Goal: Information Seeking & Learning: Learn about a topic

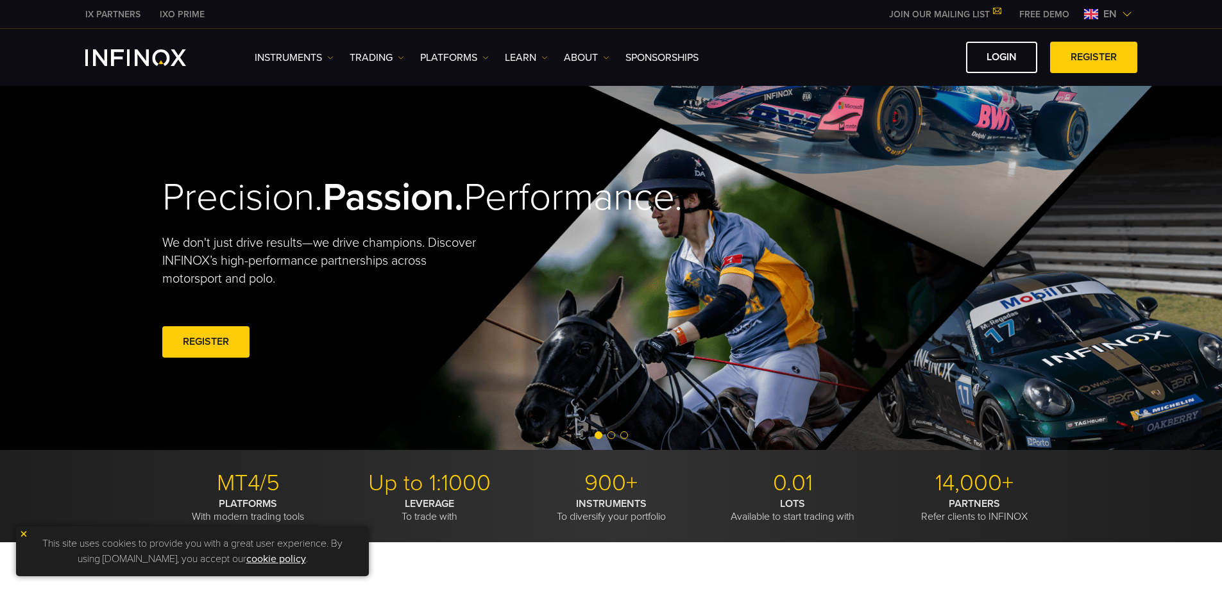
click at [641, 323] on div "Precision. Passion. Performance. We don't just drive results—we drive champions…" at bounding box center [610, 268] width 923 height 364
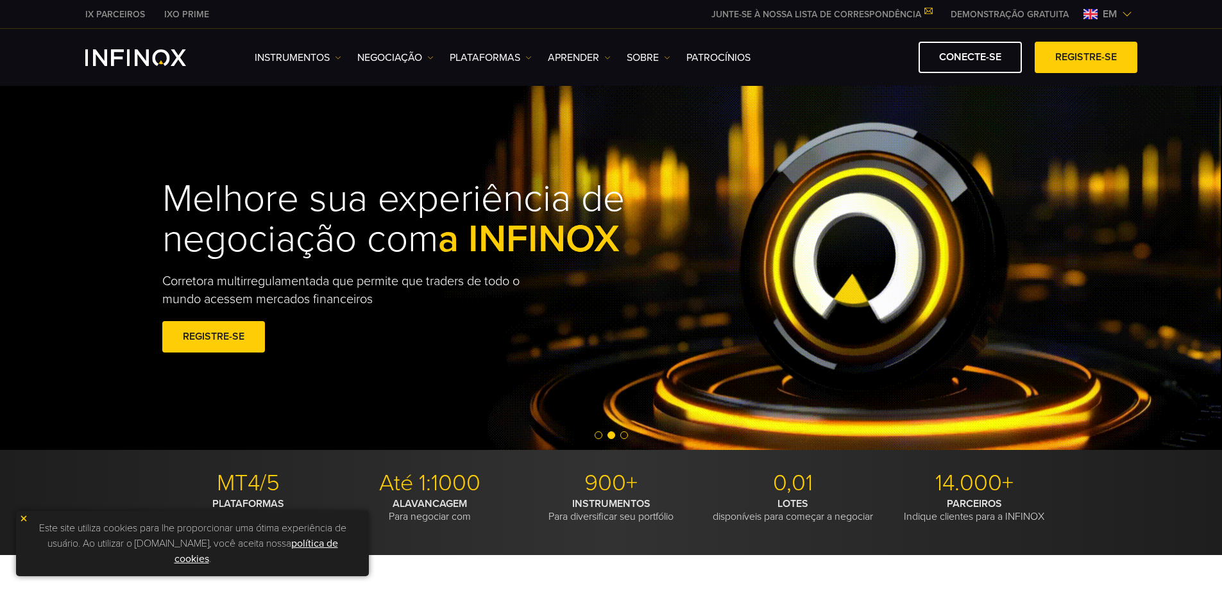
click at [1179, 51] on div "Instrumentos DEMO" at bounding box center [611, 57] width 1222 height 57
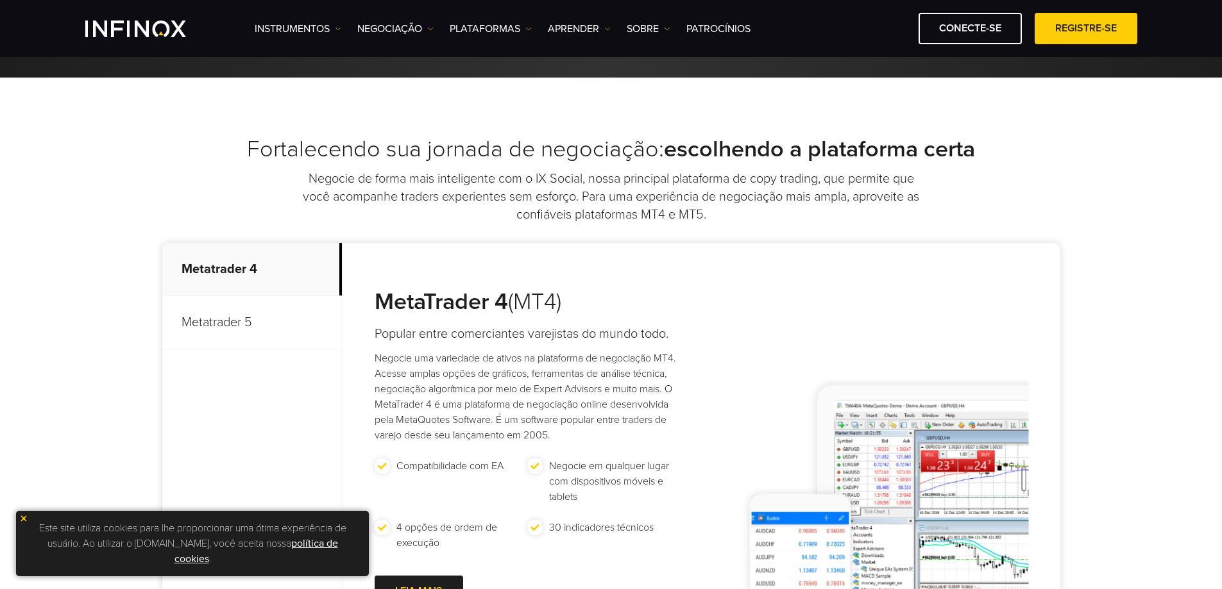
scroll to position [513, 0]
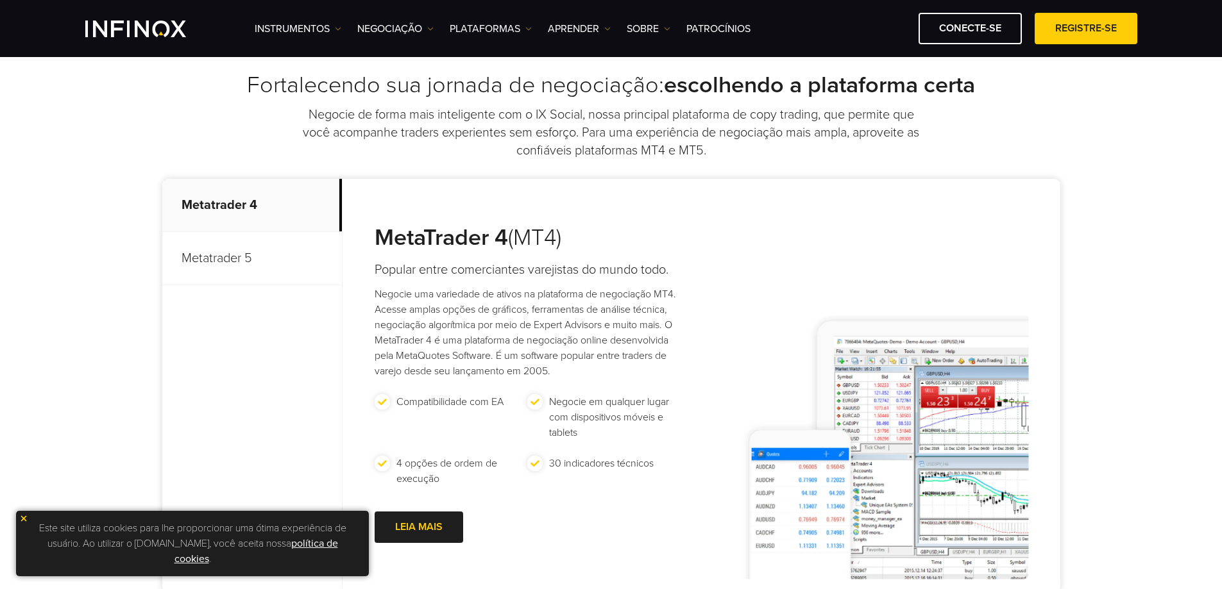
click at [21, 518] on img at bounding box center [23, 518] width 9 height 9
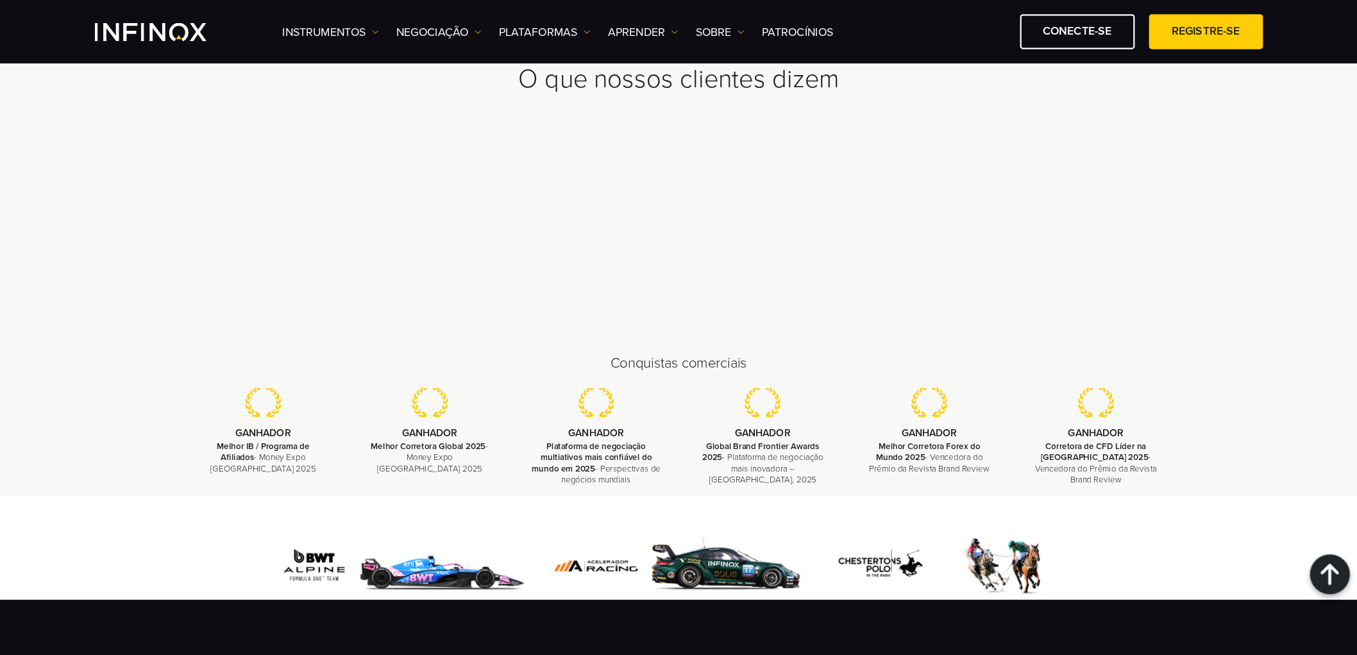
scroll to position [3857, 0]
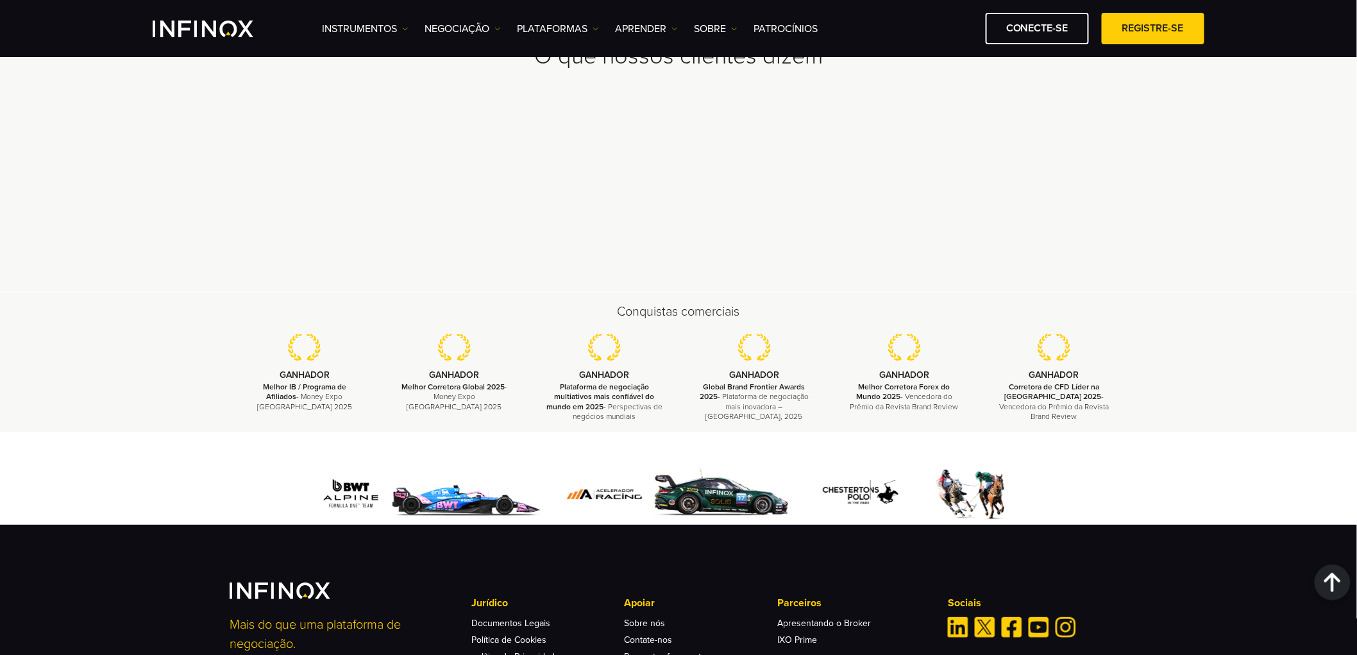
drag, startPoint x: 1218, startPoint y: 1, endPoint x: 998, endPoint y: 304, distance: 373.8
click at [998, 292] on div "O que nossos clientes dizem" at bounding box center [678, 138] width 1357 height 307
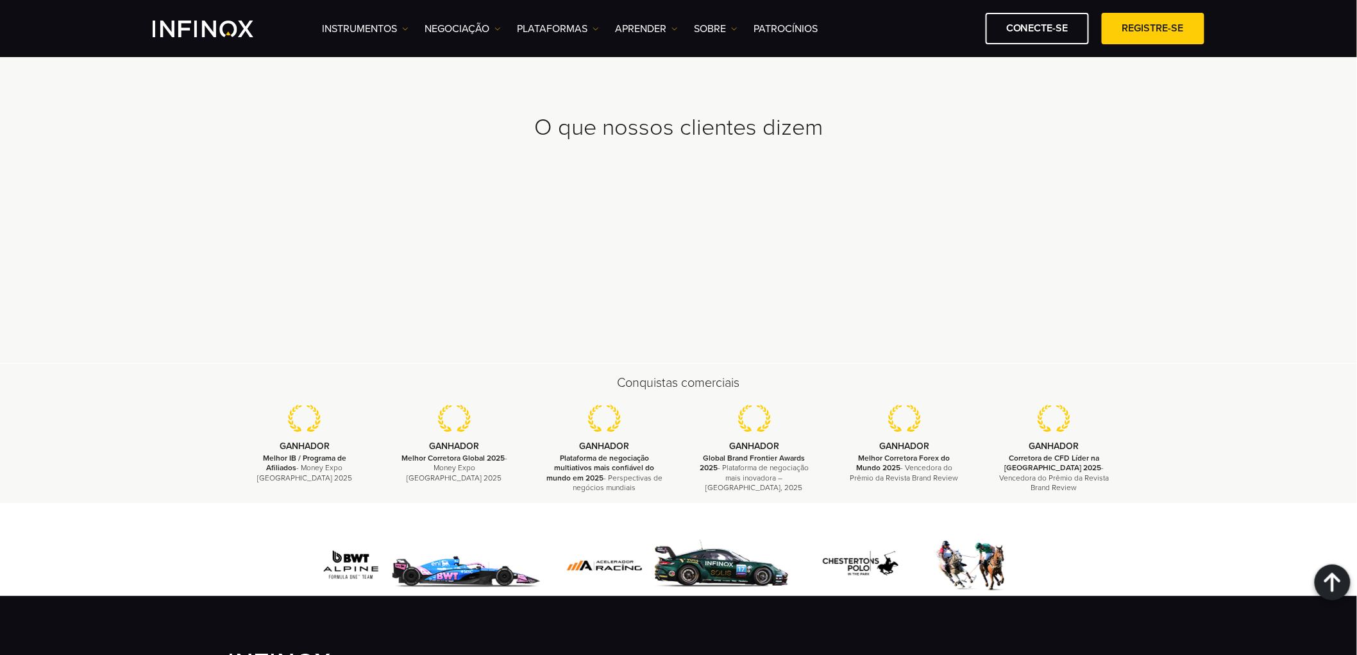
click at [1006, 351] on div "O que nossos clientes dizem" at bounding box center [678, 209] width 1357 height 307
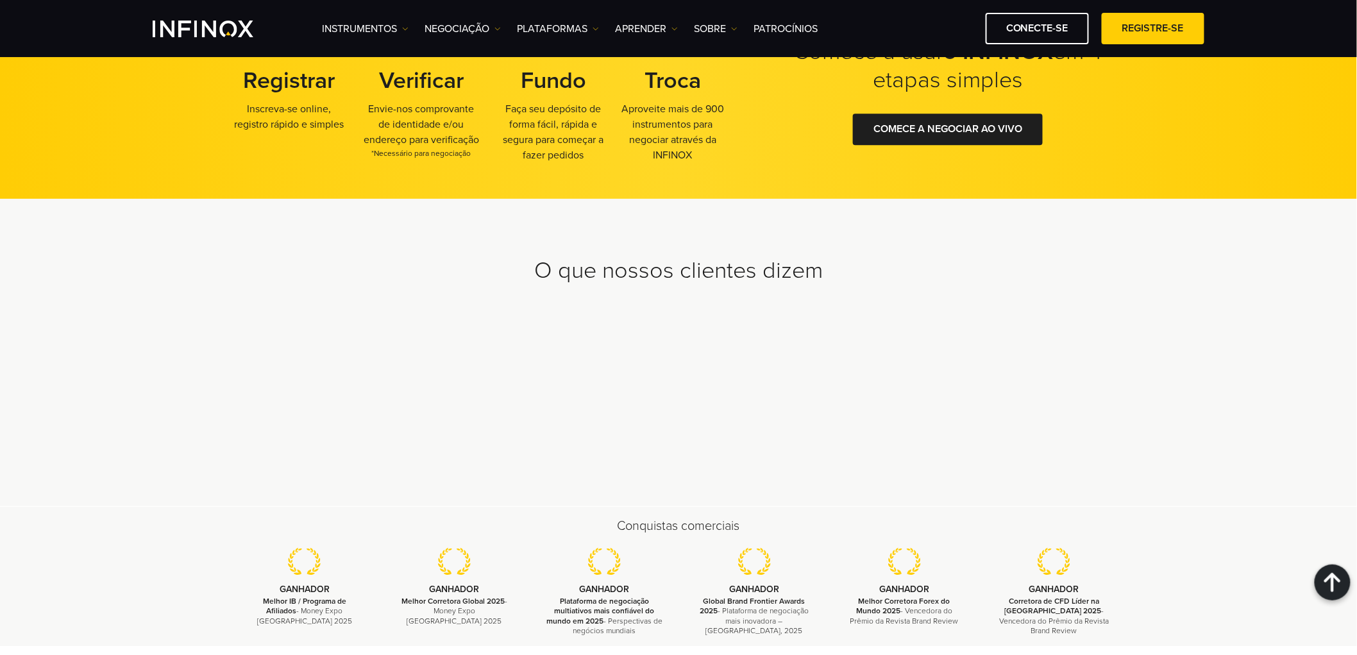
scroll to position [3928, 0]
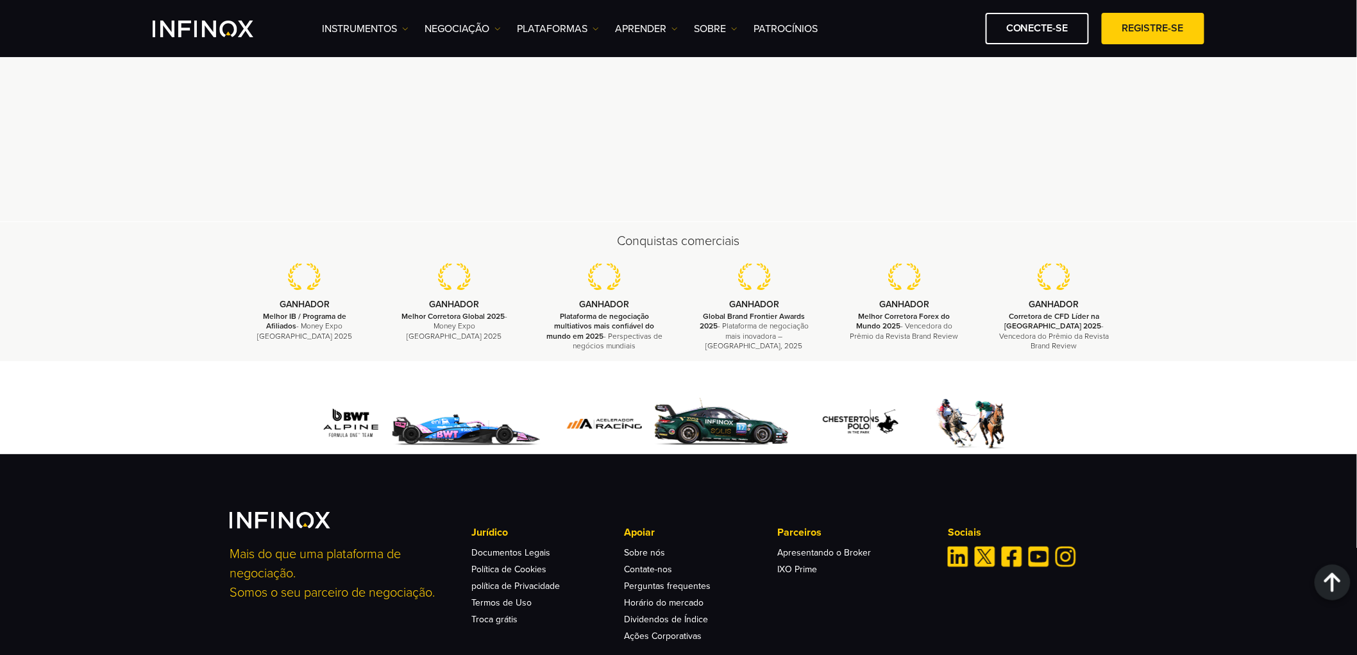
drag, startPoint x: 128, startPoint y: 321, endPoint x: 528, endPoint y: 253, distance: 405.2
click at [528, 253] on div "Conquistas comerciais [GEOGRAPHIC_DATA] Melhor IB / Programa de Afiliados - Mon…" at bounding box center [678, 291] width 1357 height 139
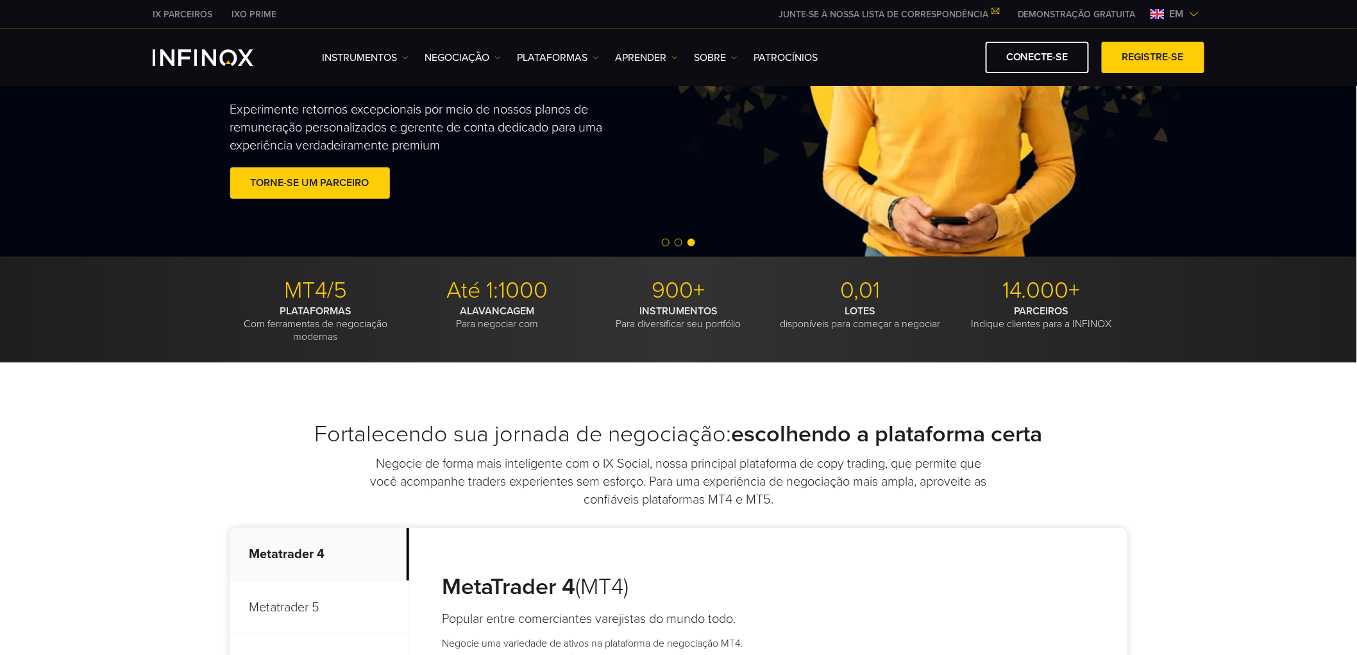
scroll to position [10, 0]
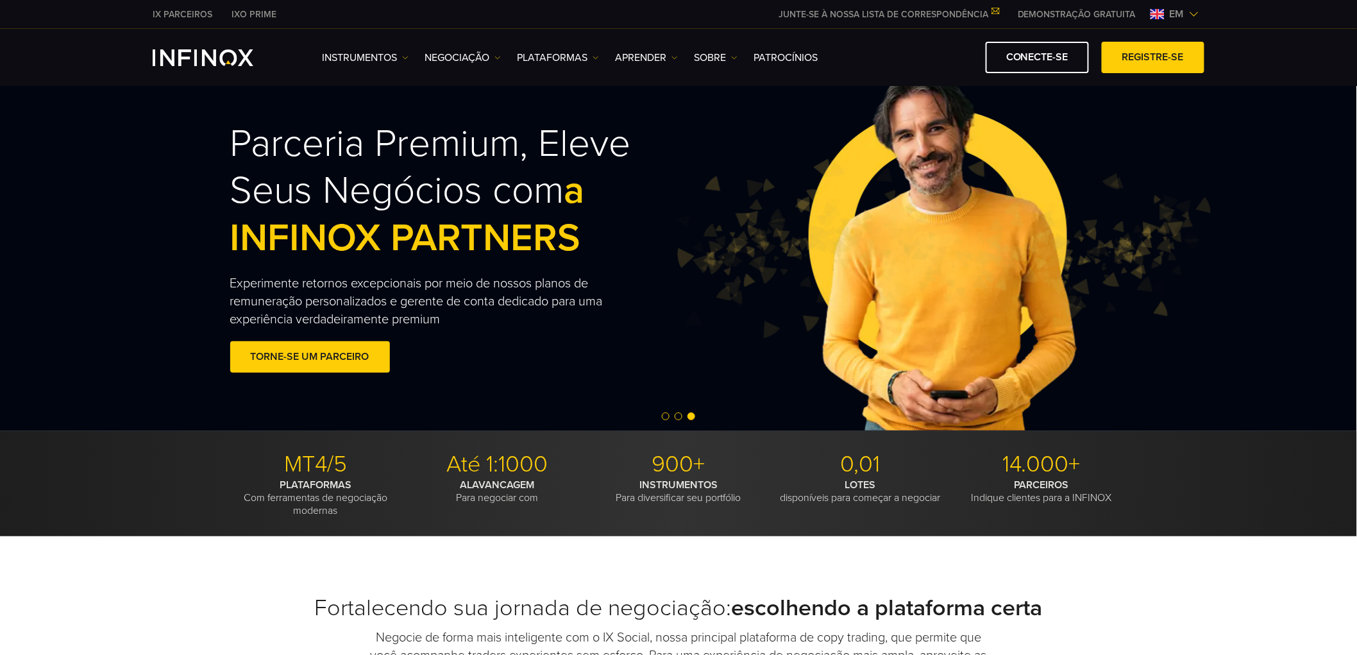
click at [677, 415] on div at bounding box center [678, 416] width 1357 height 15
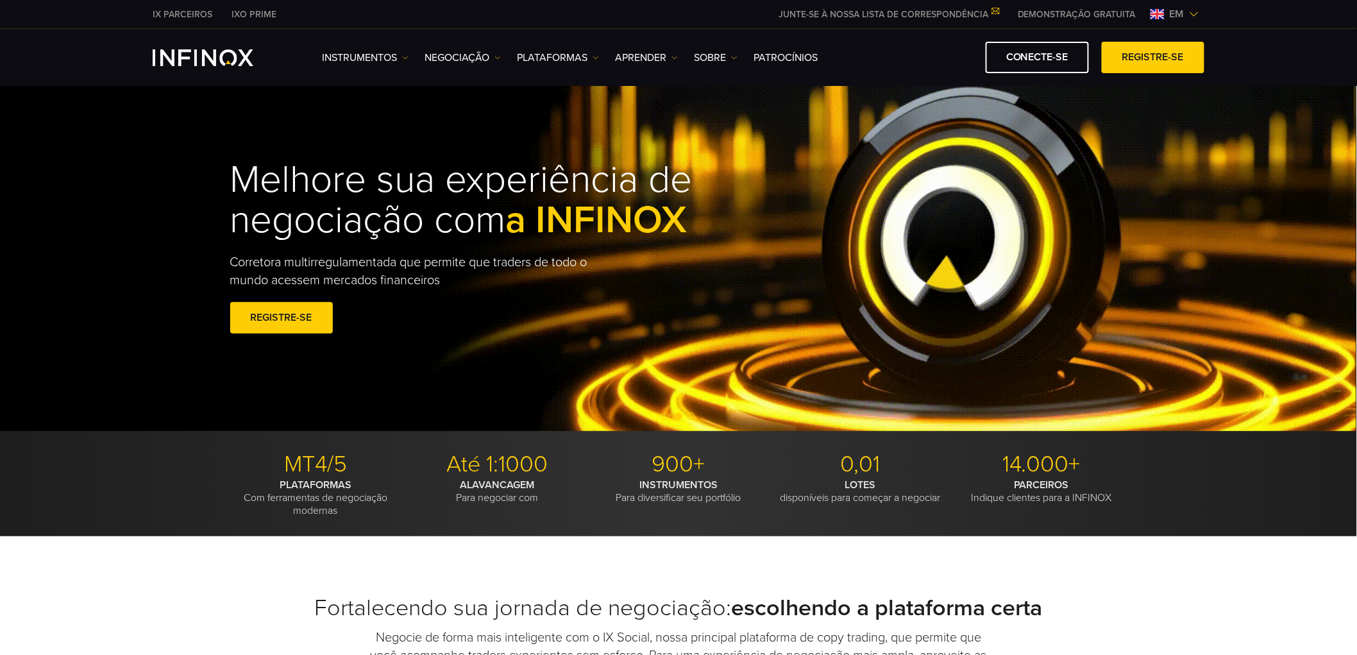
click at [662, 417] on span "Go to slide 1" at bounding box center [666, 416] width 8 height 8
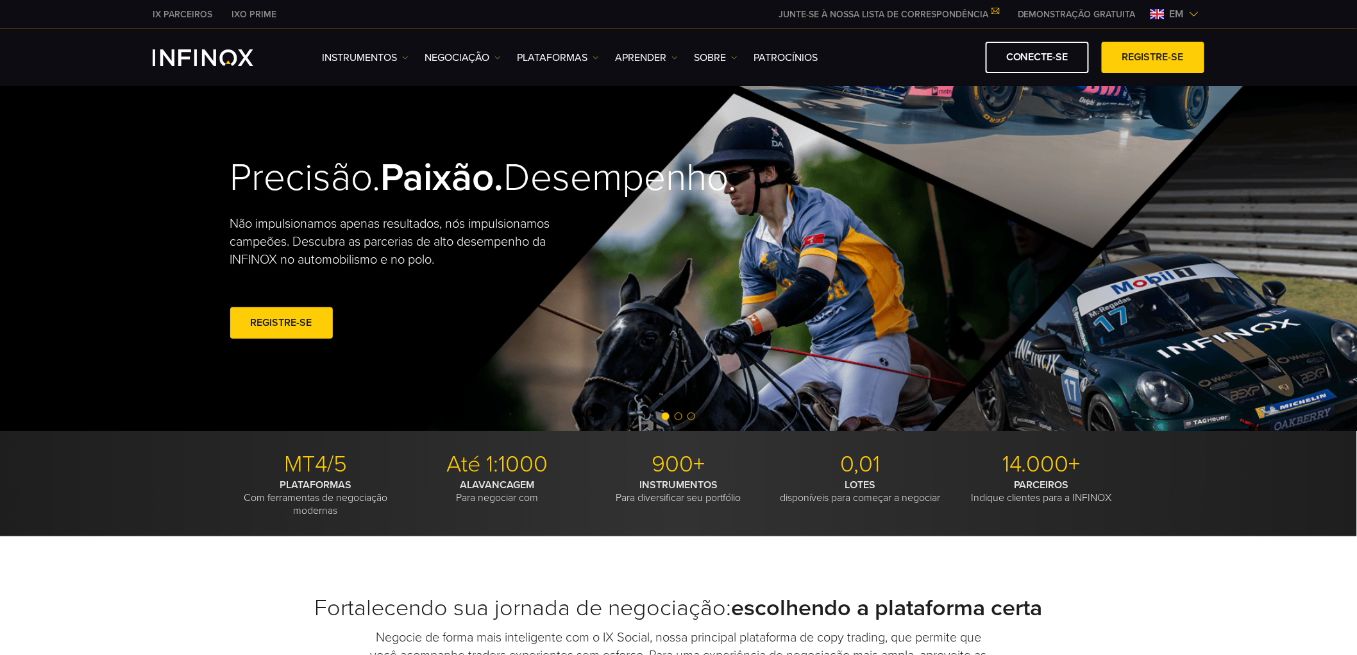
click at [681, 418] on span "Go to slide 2" at bounding box center [679, 416] width 8 height 8
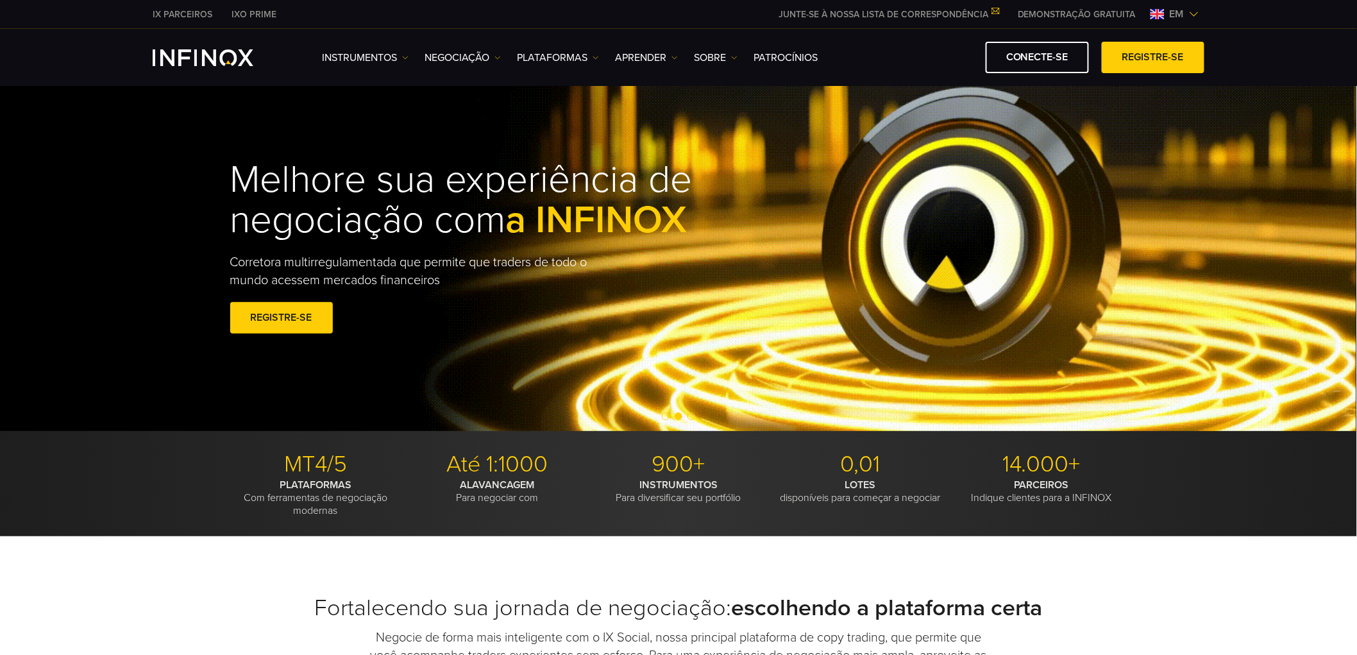
click at [693, 416] on span "Go to slide 3" at bounding box center [691, 416] width 8 height 8
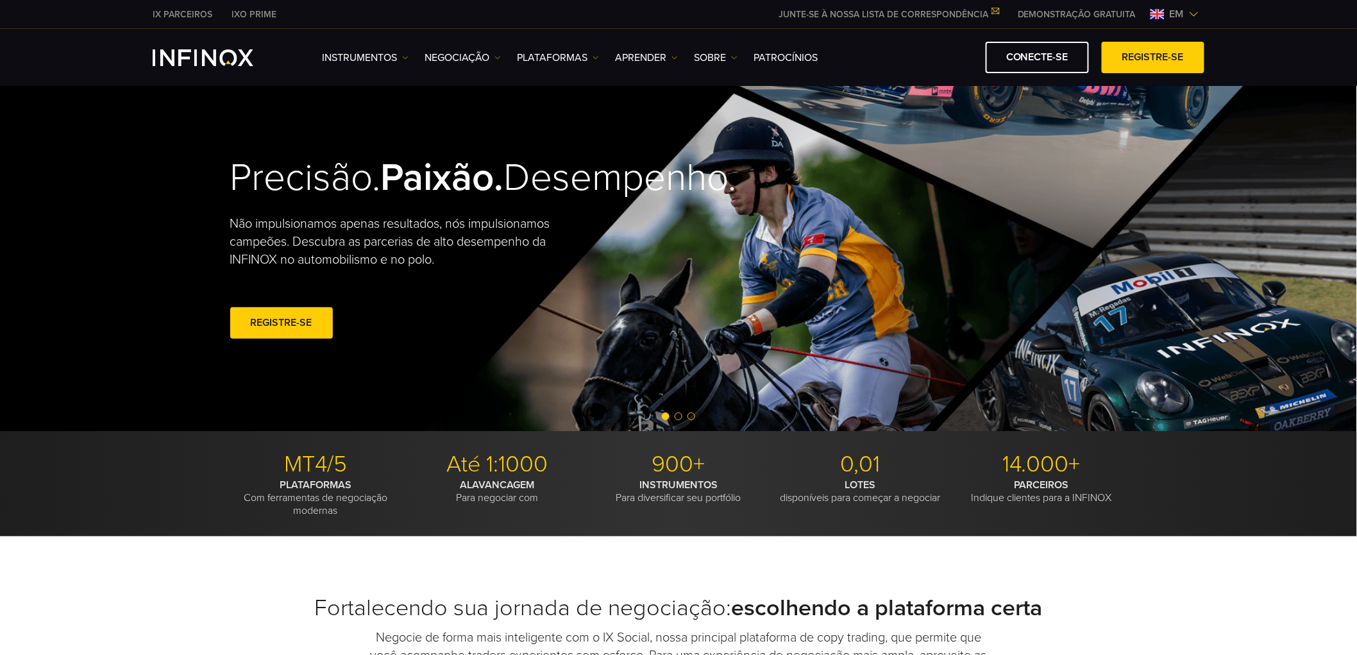
click at [684, 412] on div at bounding box center [678, 416] width 1357 height 15
click at [685, 414] on div at bounding box center [678, 416] width 1357 height 15
click at [693, 417] on span "Go to slide 3" at bounding box center [691, 416] width 8 height 8
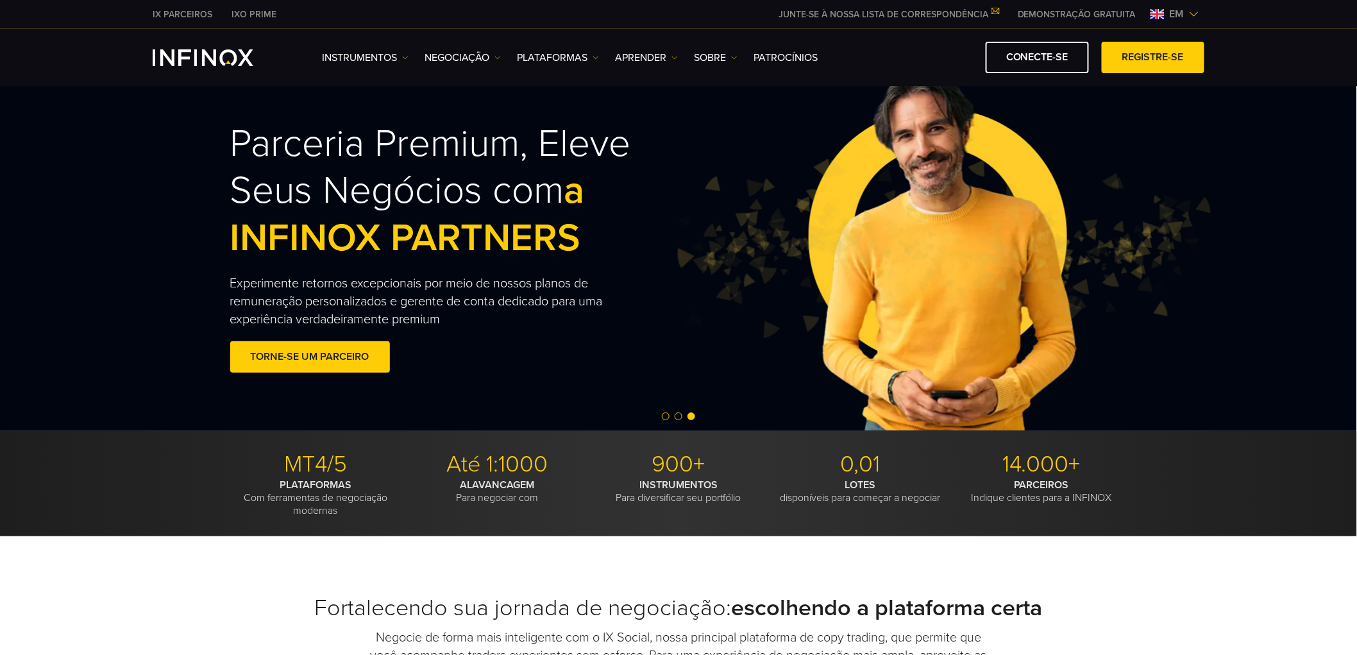
scroll to position [0, 0]
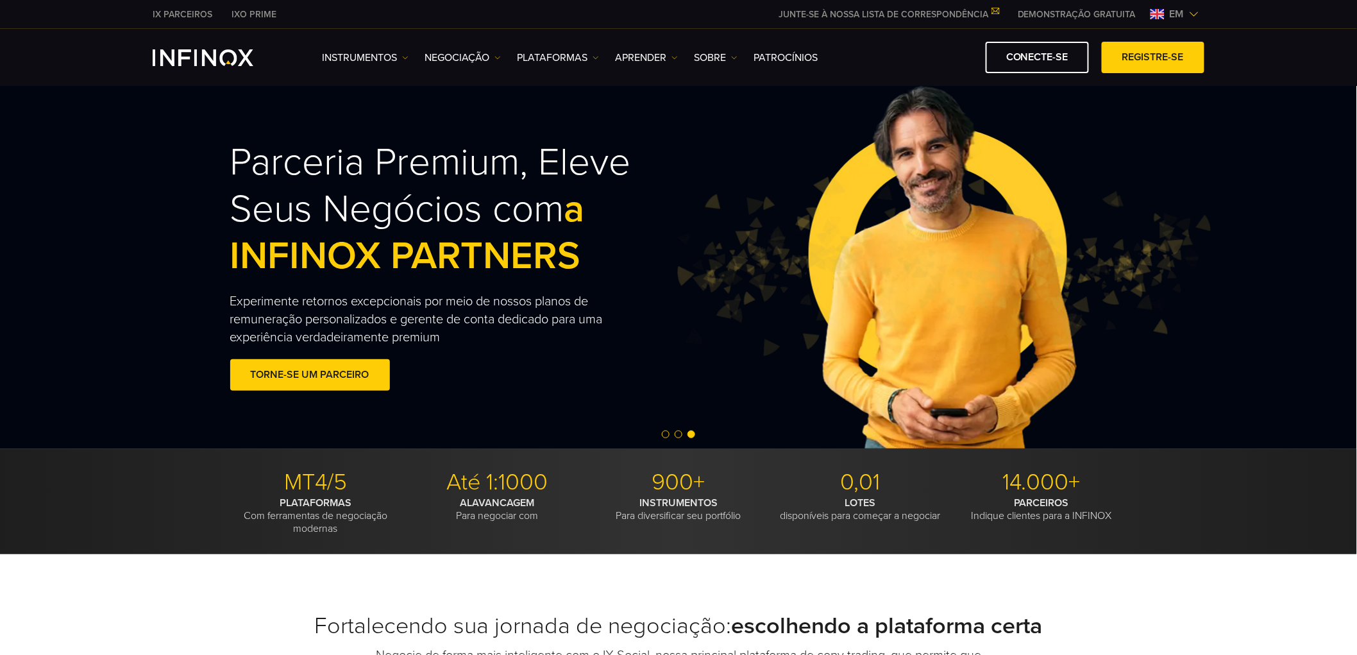
click at [662, 434] on span "Go to slide 1" at bounding box center [666, 434] width 8 height 8
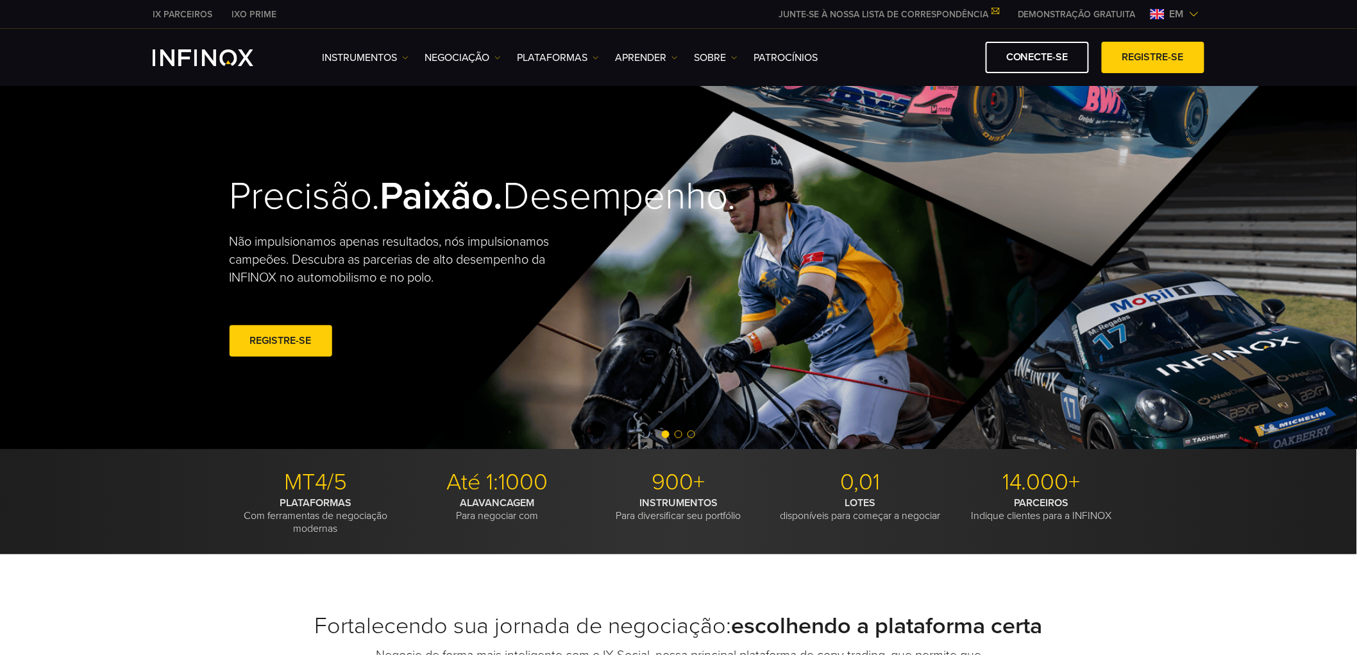
click at [662, 435] on span "Go to slide 1" at bounding box center [666, 434] width 8 height 8
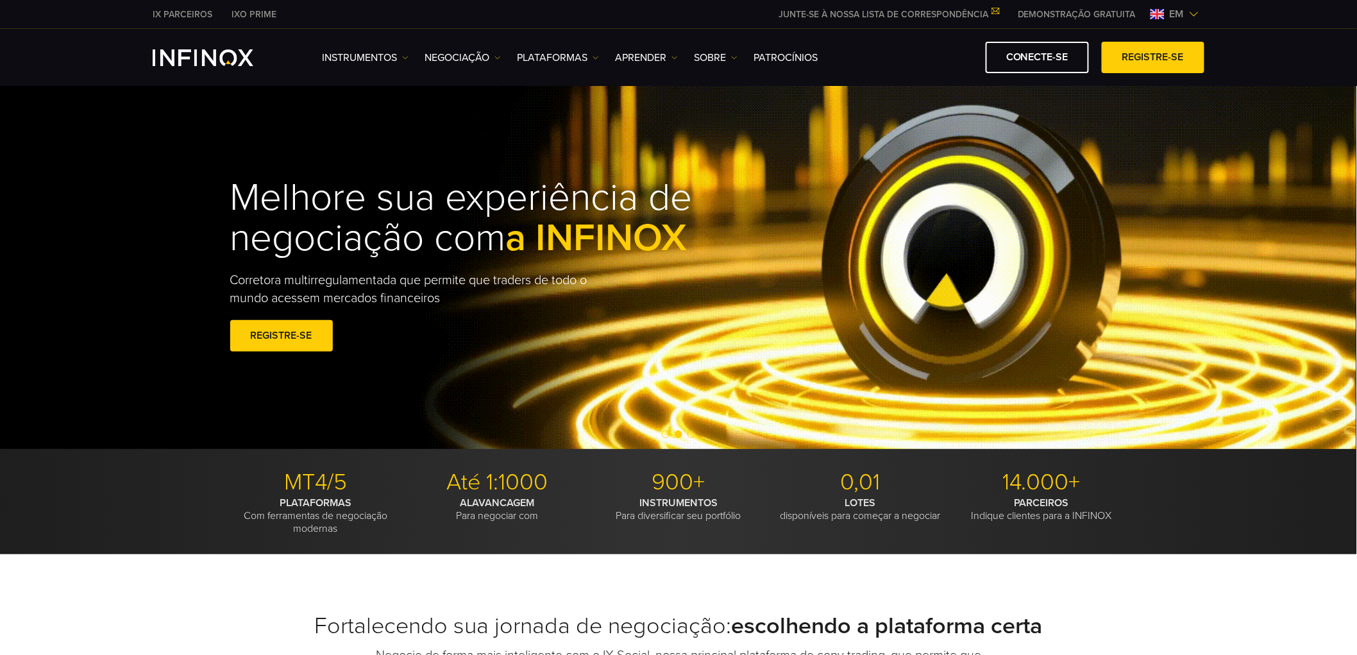
click at [663, 435] on span "Go to slide 1" at bounding box center [666, 434] width 8 height 8
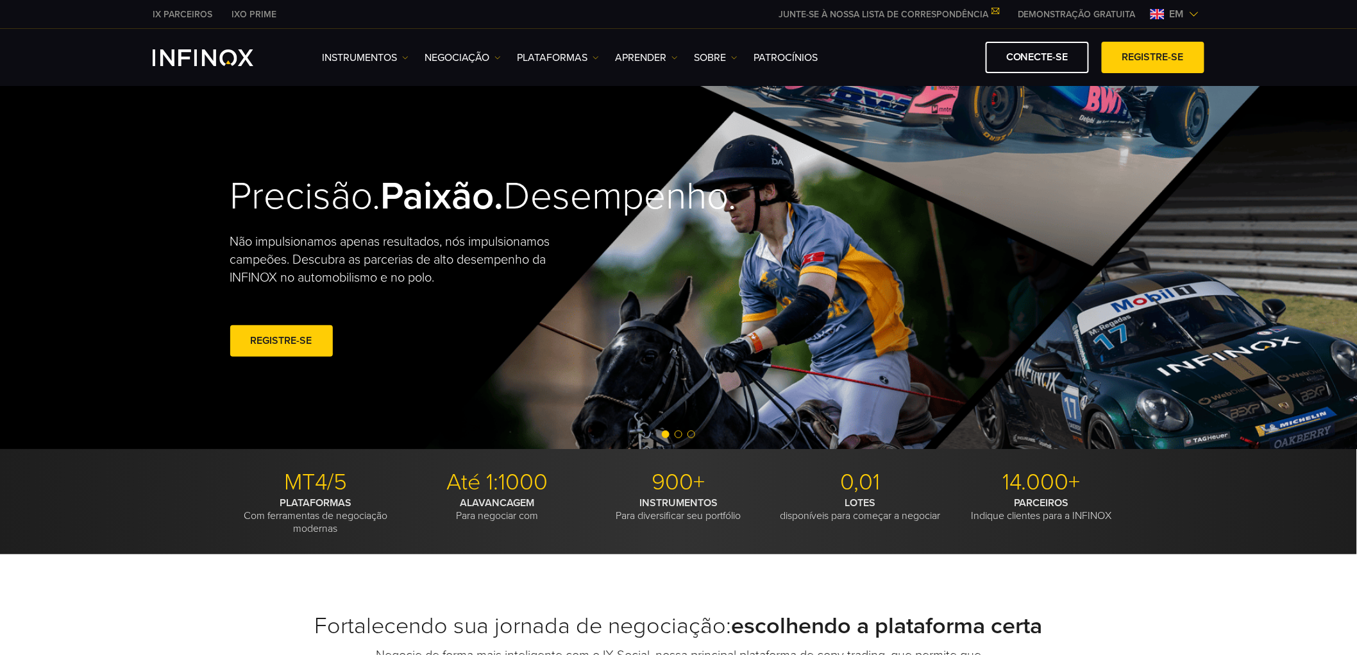
click at [677, 431] on span "Go to slide 2" at bounding box center [679, 434] width 8 height 8
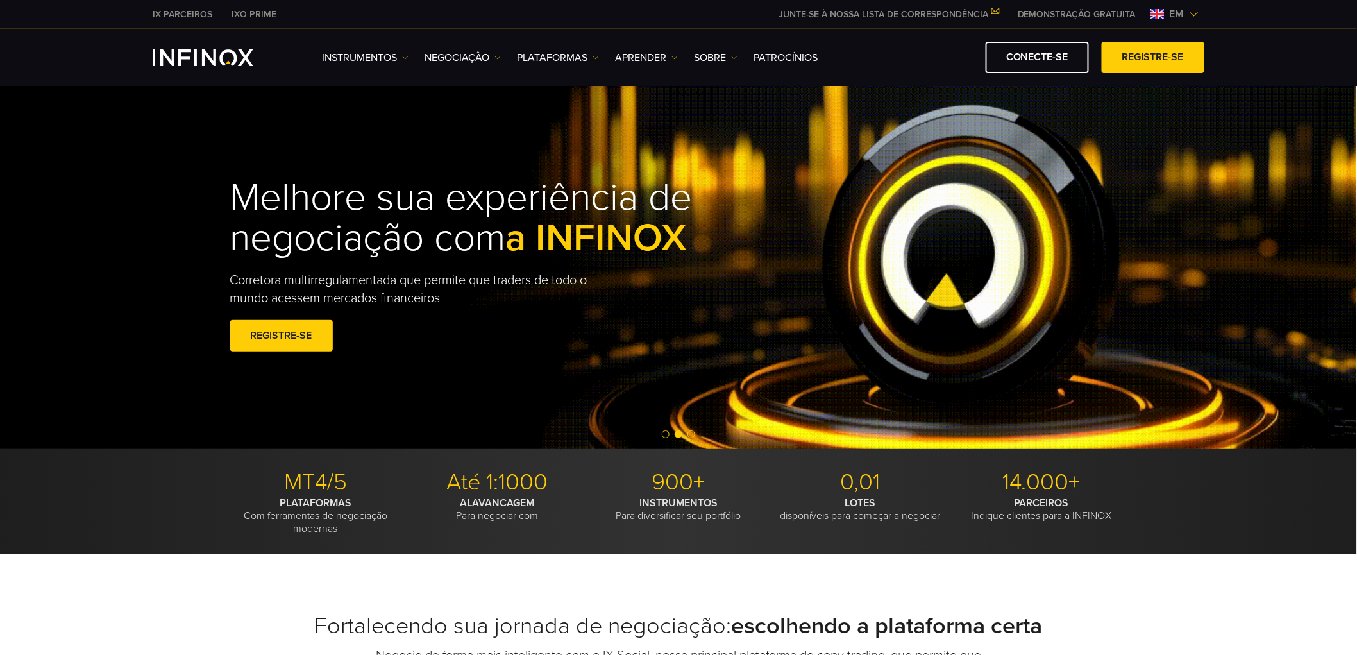
click at [685, 434] on div at bounding box center [678, 434] width 1357 height 15
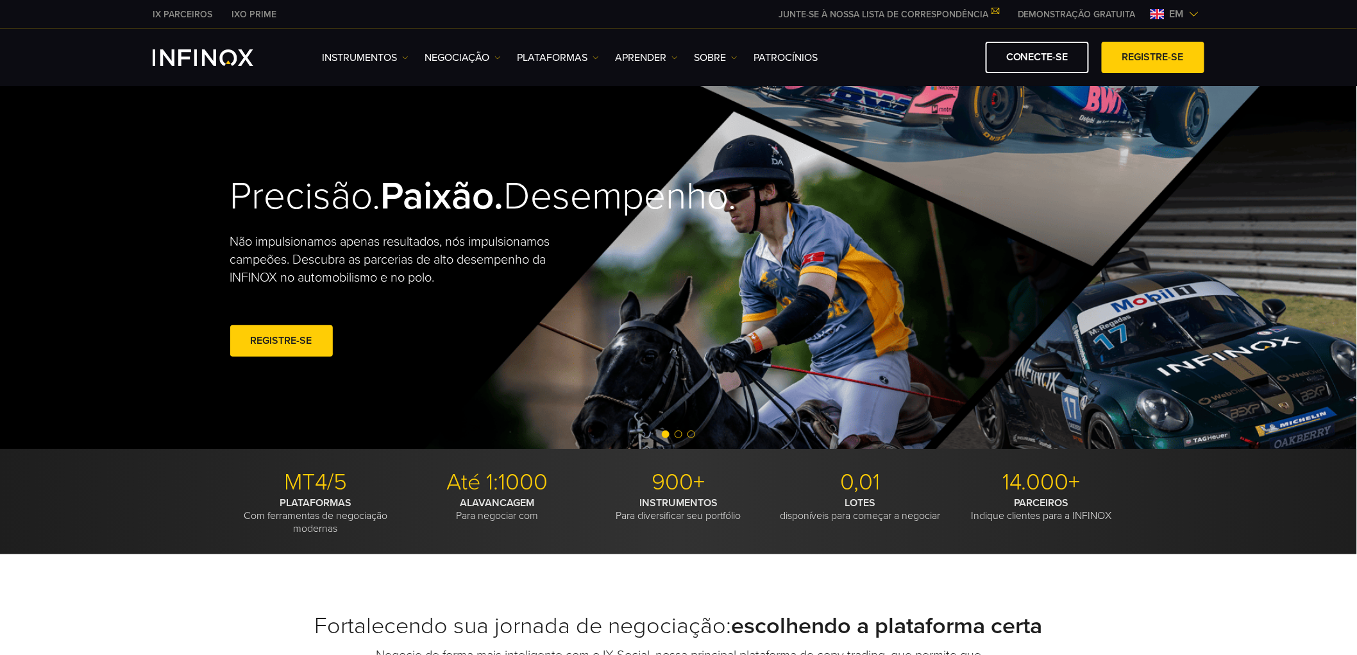
click at [676, 428] on div at bounding box center [678, 434] width 1357 height 15
click at [689, 431] on span "Go to slide 3" at bounding box center [691, 434] width 8 height 8
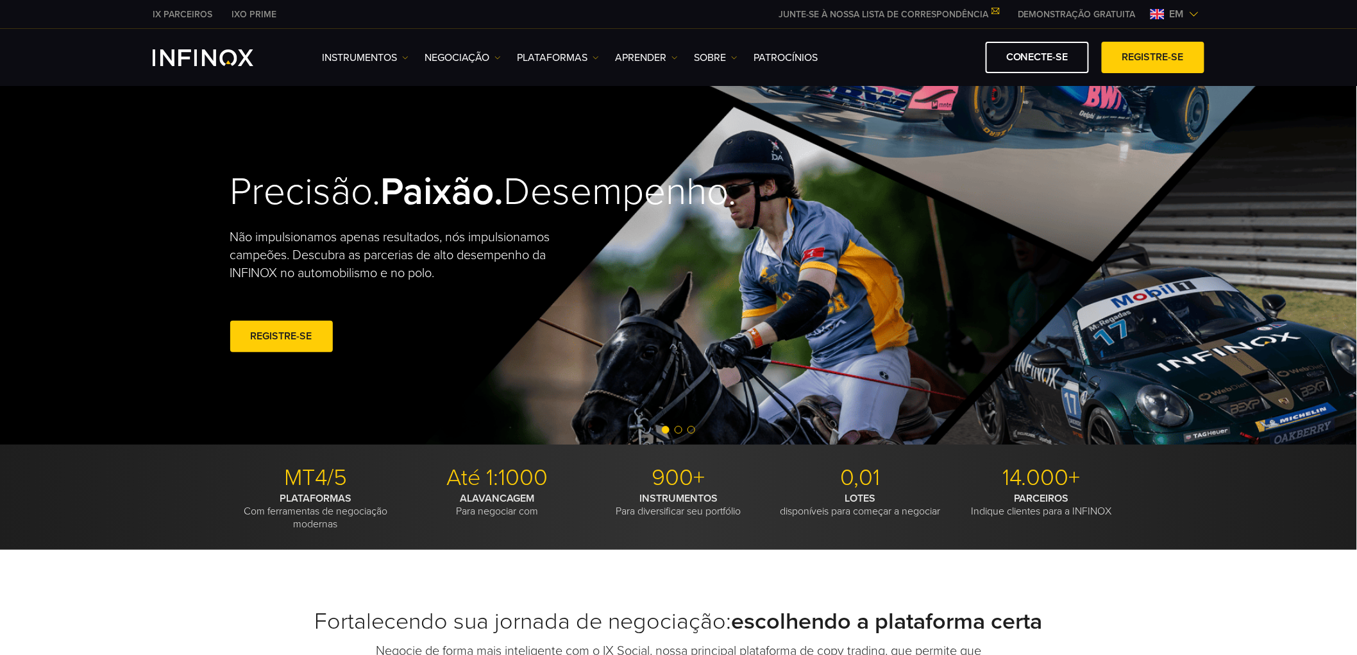
click at [677, 431] on span "Go to slide 2" at bounding box center [679, 430] width 8 height 8
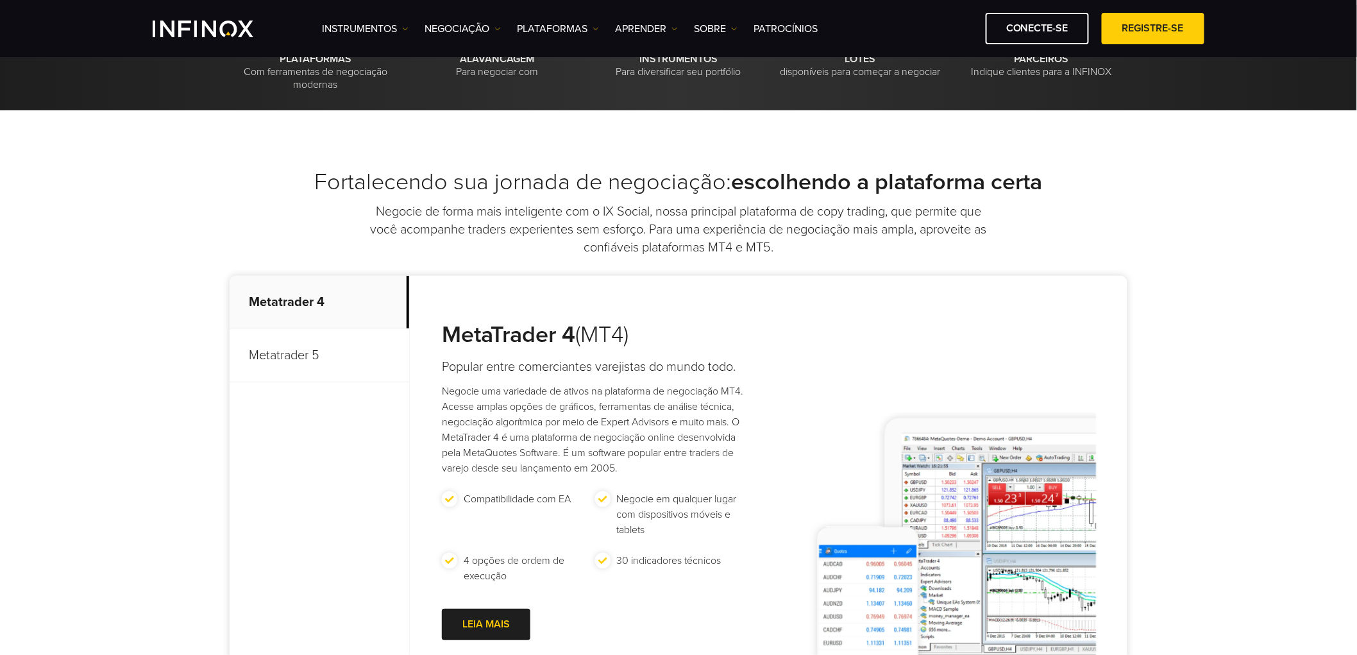
scroll to position [569, 0]
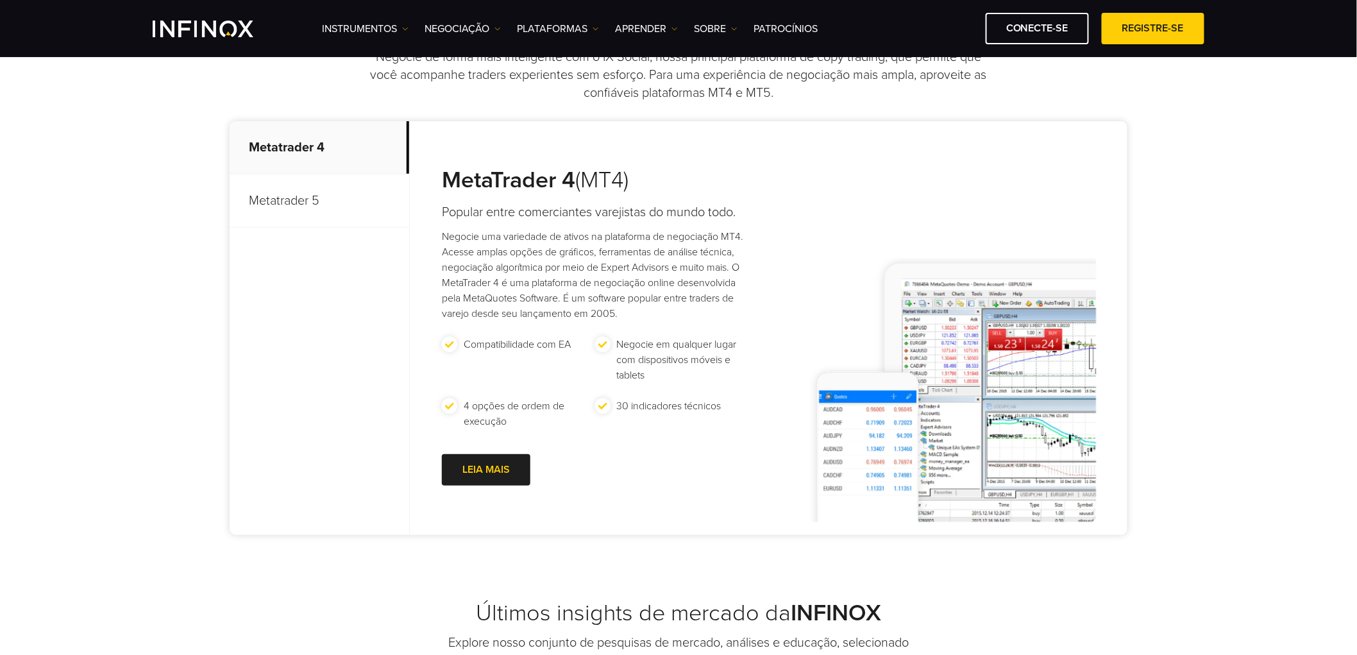
click at [281, 182] on p "Metatrader 5" at bounding box center [320, 200] width 180 height 53
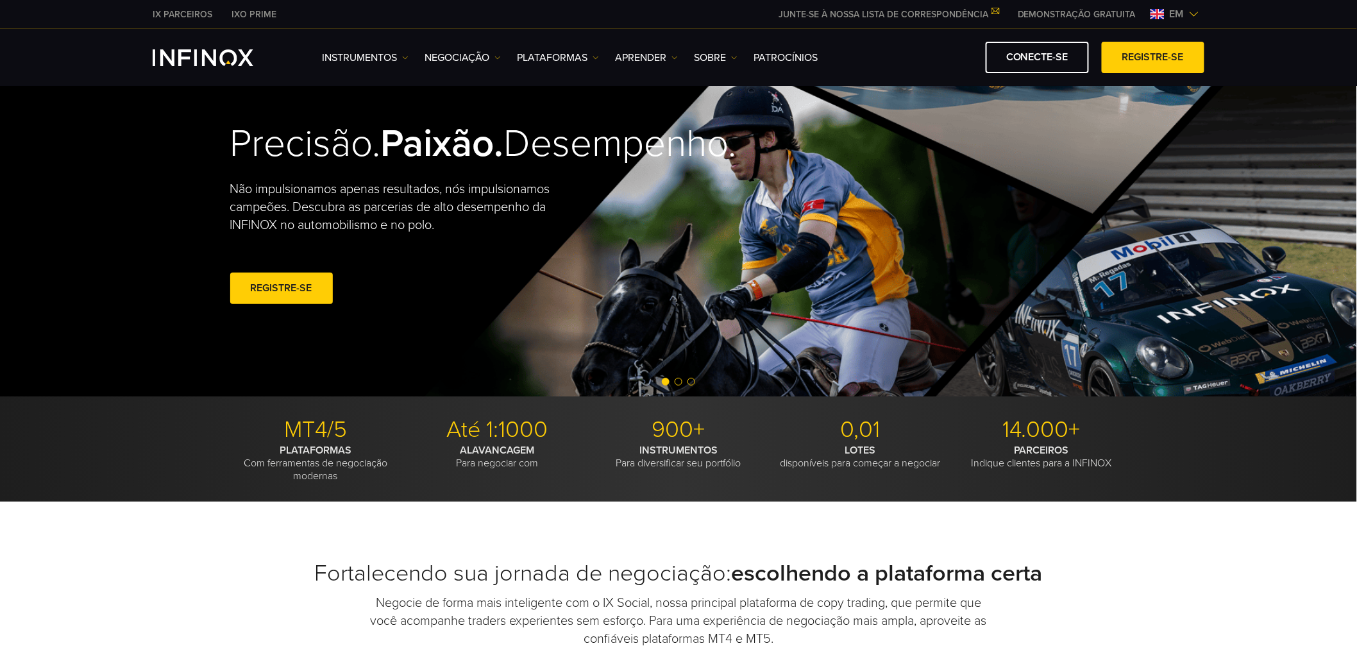
scroll to position [0, 0]
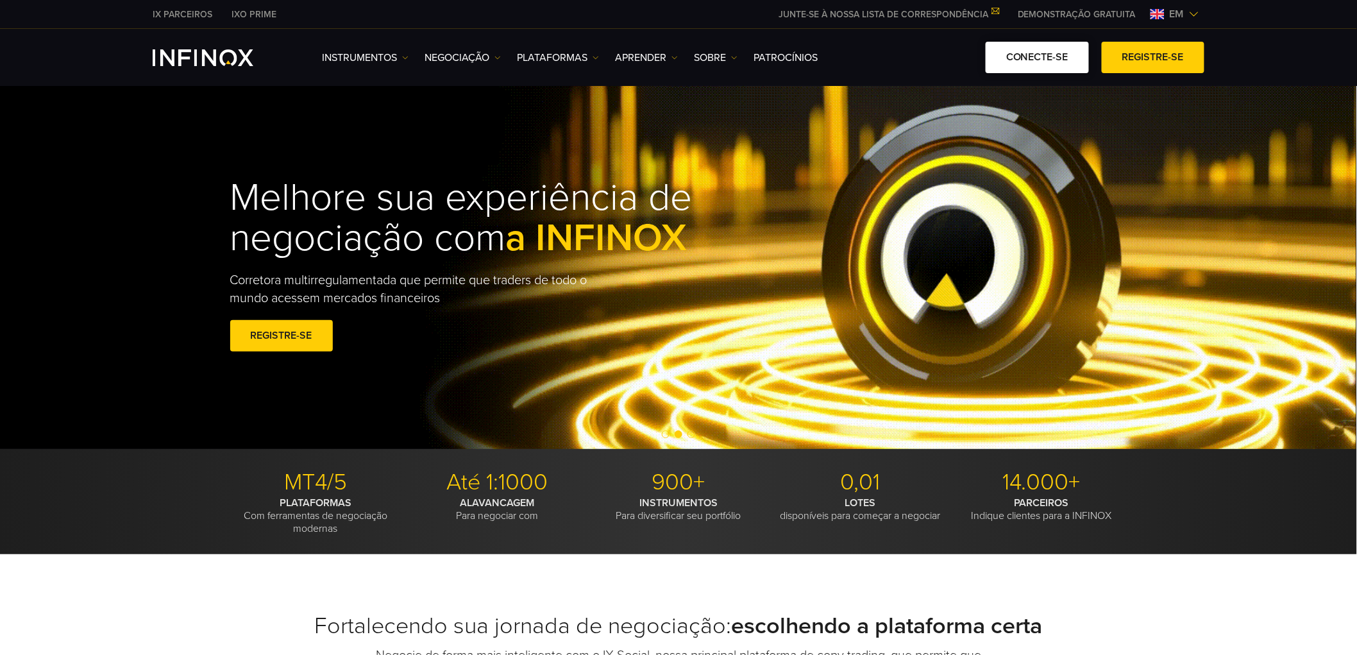
click at [1071, 61] on link "CONECTE-SE" at bounding box center [1037, 57] width 103 height 31
